Goal: Find specific page/section: Find specific page/section

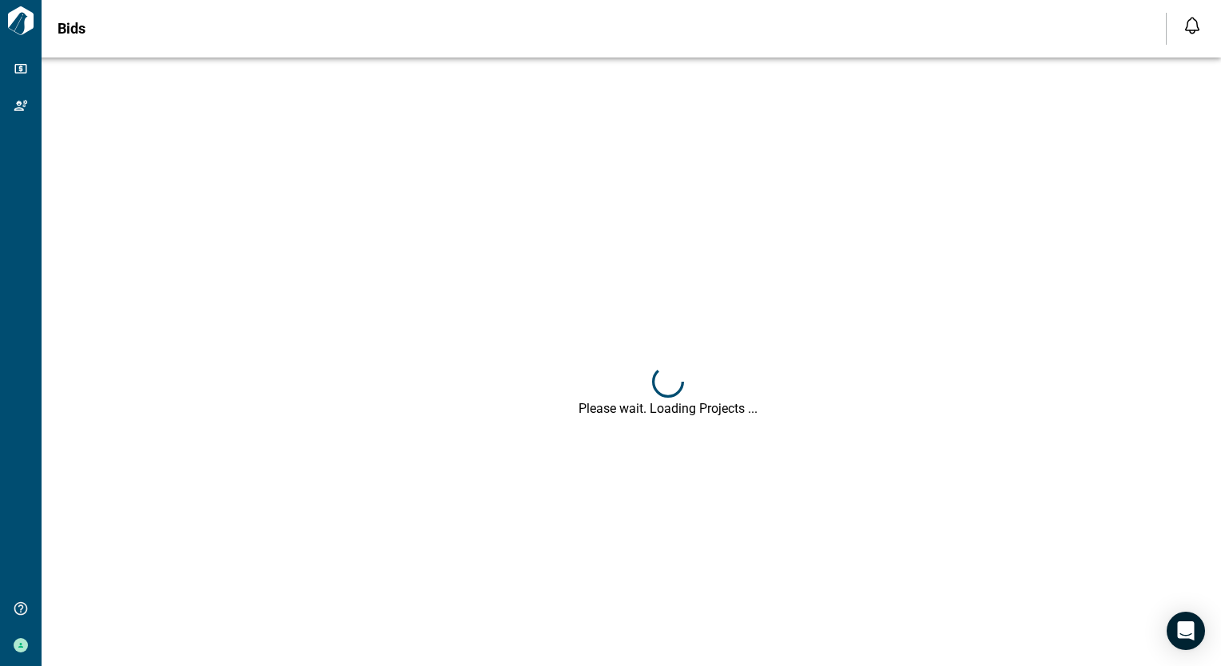
click at [483, 133] on div "Please wait. Loading Projects ..." at bounding box center [668, 391] width 1221 height 666
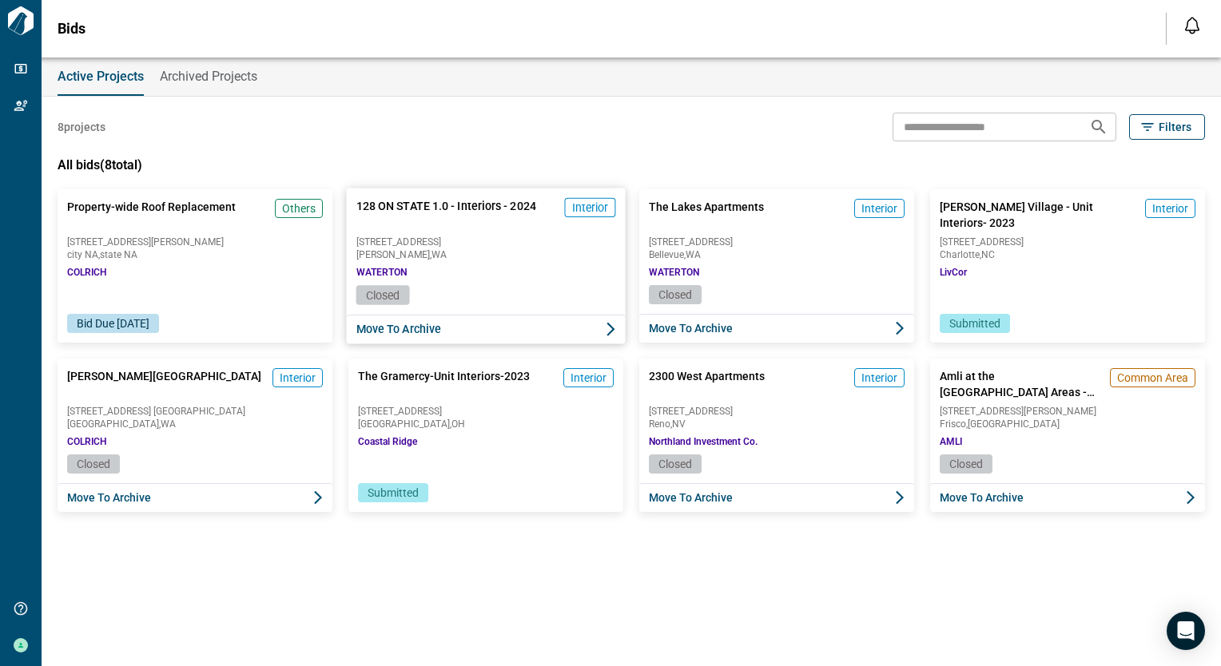
click at [505, 253] on span "[GEOGRAPHIC_DATA] , [GEOGRAPHIC_DATA]" at bounding box center [486, 255] width 260 height 10
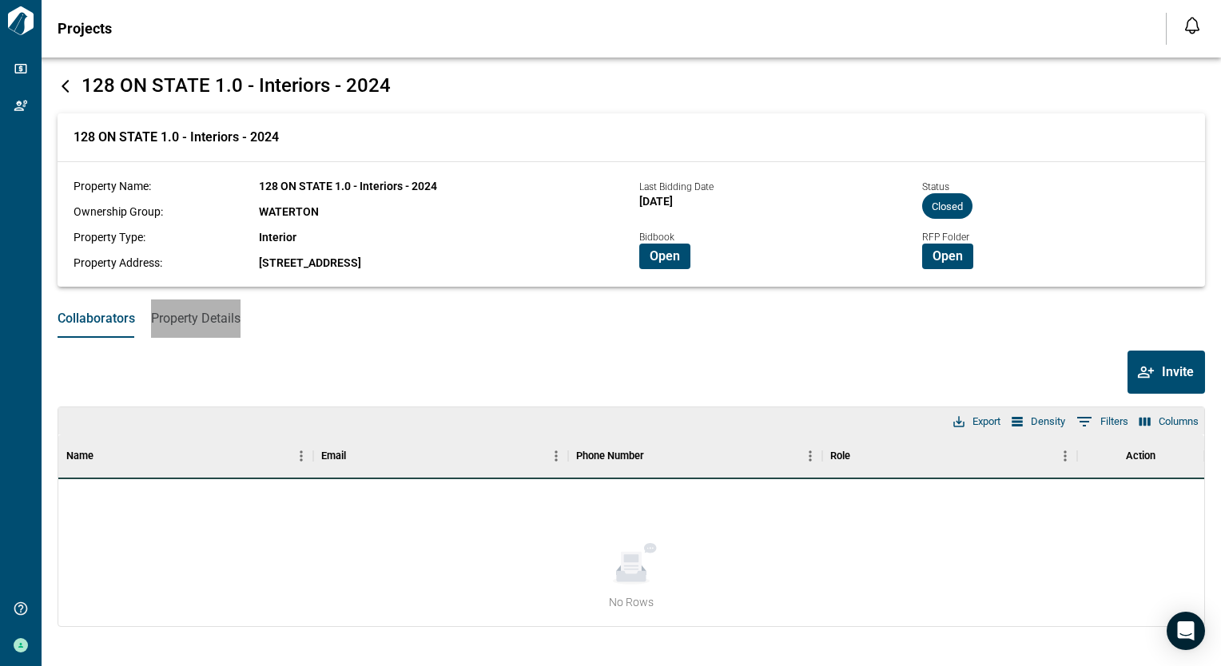
click at [192, 321] on span "Property Details" at bounding box center [195, 319] width 89 height 16
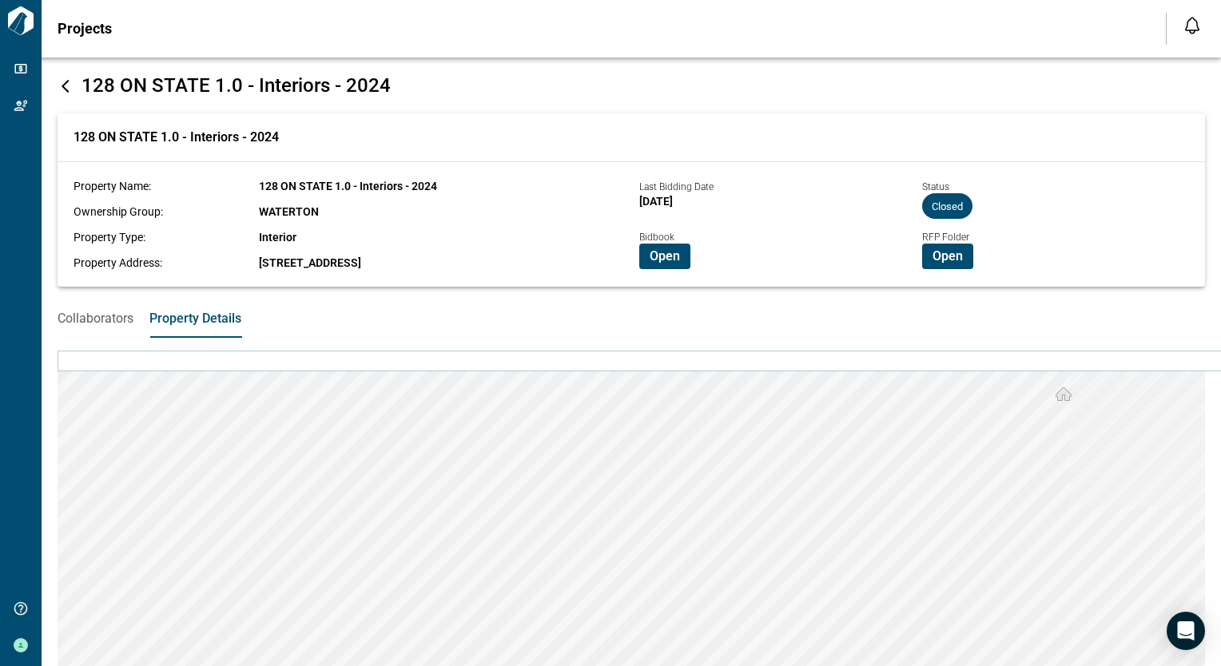
click at [58, 85] on icon at bounding box center [66, 86] width 16 height 16
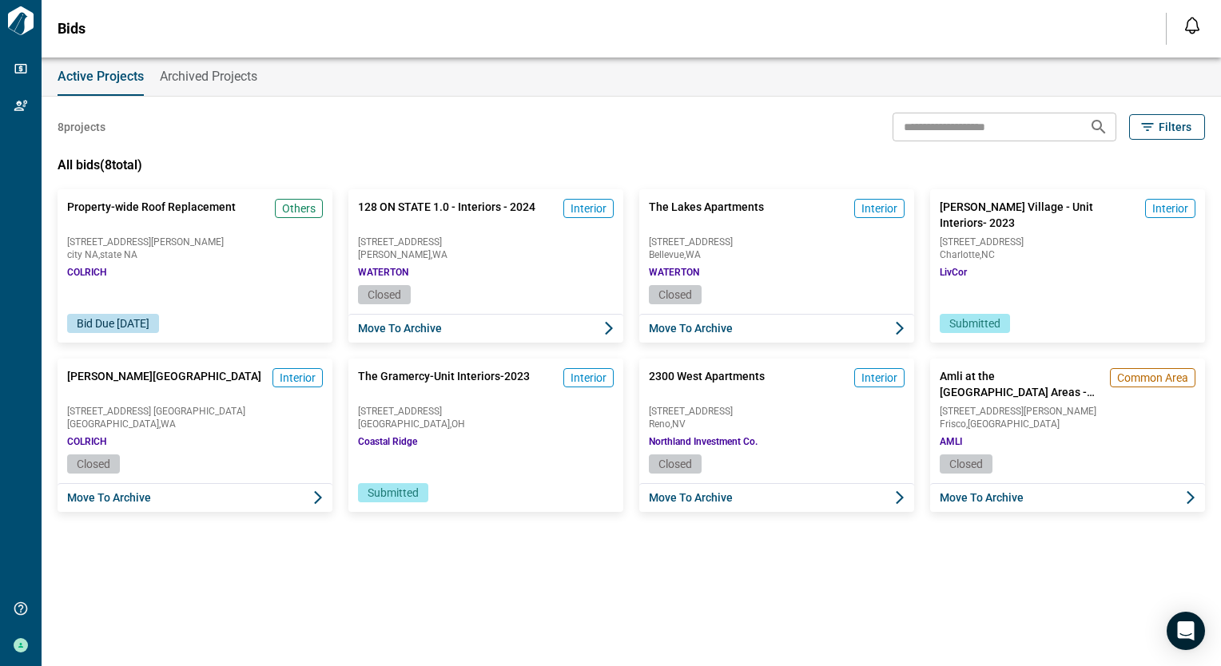
click at [431, 119] on div "8 projects ​ Filters" at bounding box center [631, 127] width 1147 height 29
